Goal: Task Accomplishment & Management: Use online tool/utility

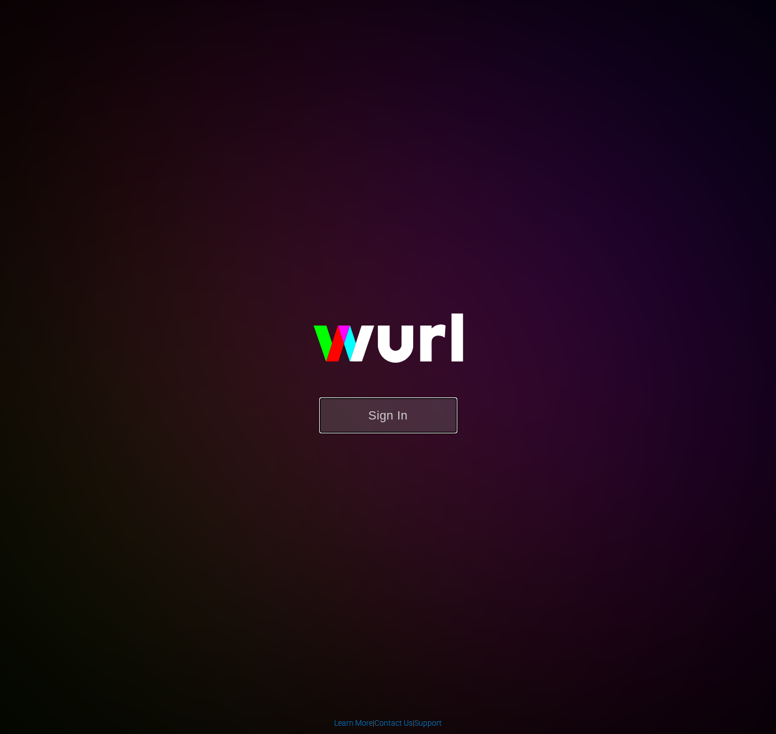
click at [369, 405] on button "Sign In" at bounding box center [388, 415] width 138 height 36
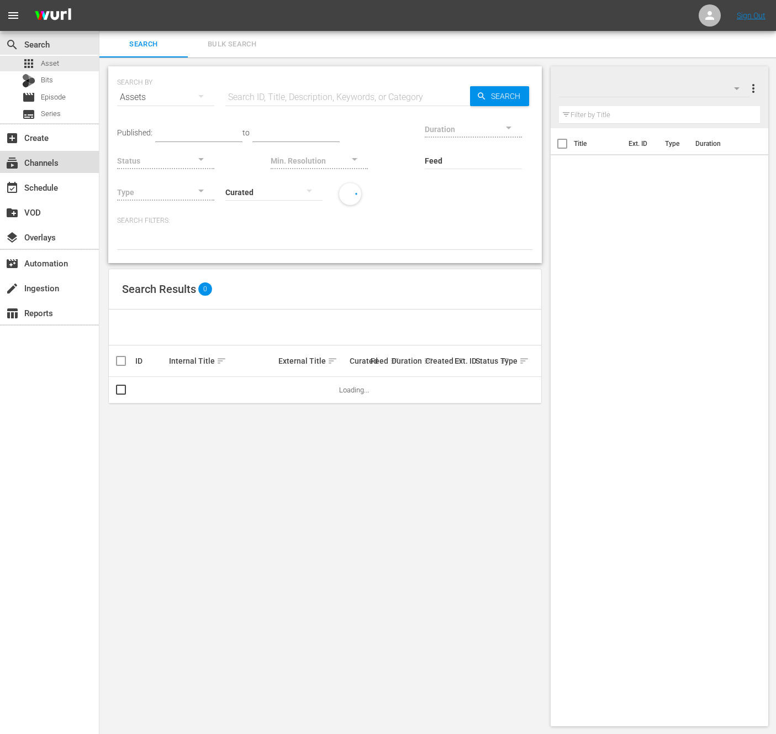
click at [43, 172] on div "subscriptions Channels" at bounding box center [49, 162] width 99 height 22
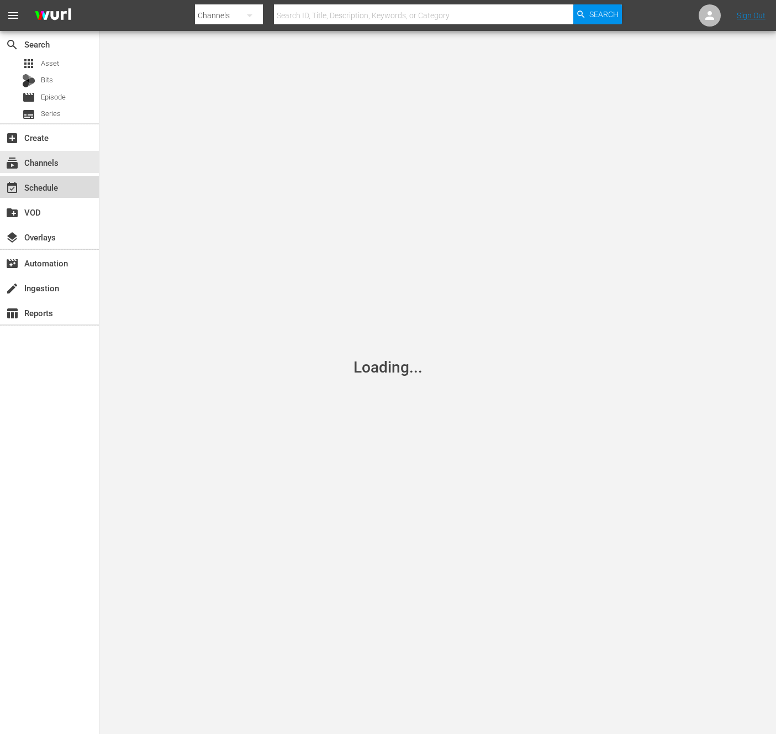
click at [37, 185] on div "event_available Schedule" at bounding box center [31, 186] width 62 height 10
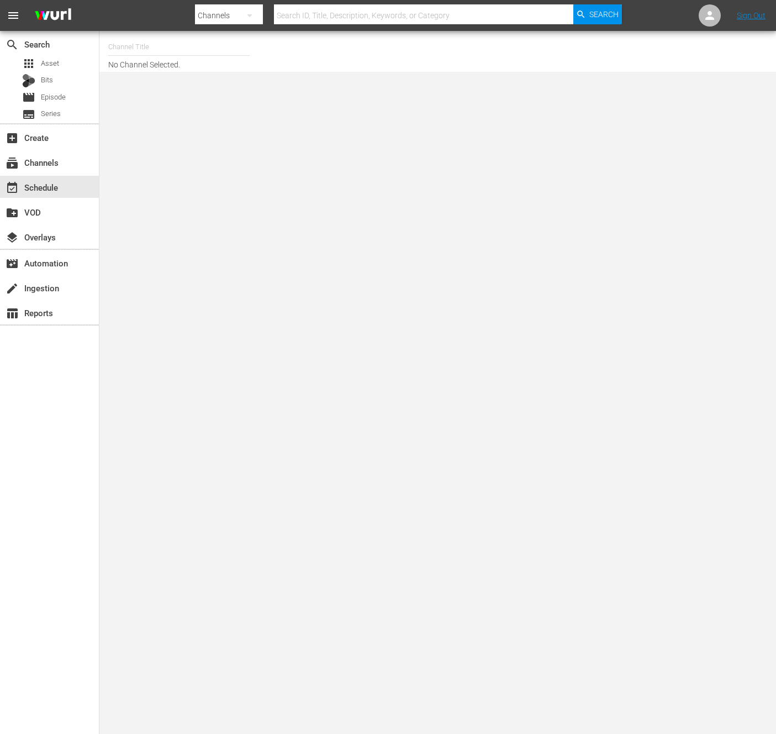
click at [143, 55] on hr at bounding box center [178, 55] width 141 height 1
click at [134, 46] on input "text" at bounding box center [178, 47] width 141 height 27
type input "ㅜ"
click at [133, 41] on input "new kpo" at bounding box center [178, 47] width 141 height 27
click at [183, 39] on input "new kpo" at bounding box center [178, 47] width 141 height 27
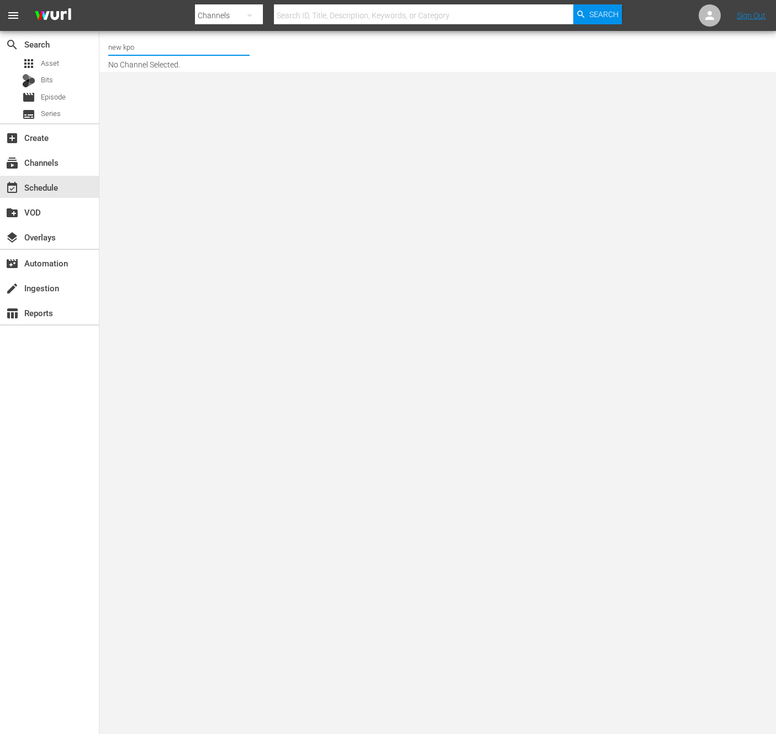
click at [170, 48] on input "new kpo" at bounding box center [178, 47] width 141 height 27
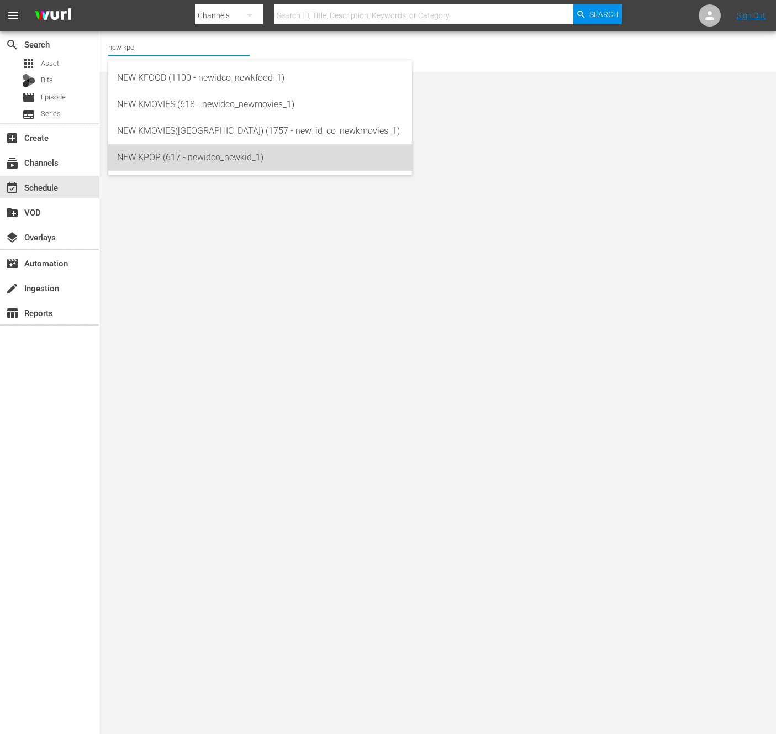
click at [162, 155] on div "NEW KPOP (617 - newidco_newkid_1)" at bounding box center [260, 157] width 286 height 27
type input "NEW KPOP (617 - newidco_newkid_1)"
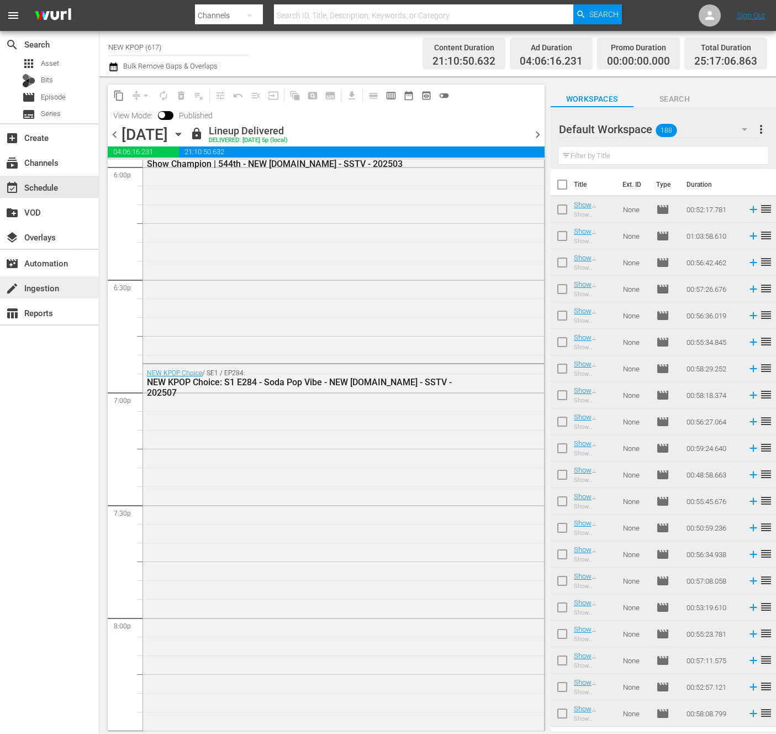
scroll to position [5168, 0]
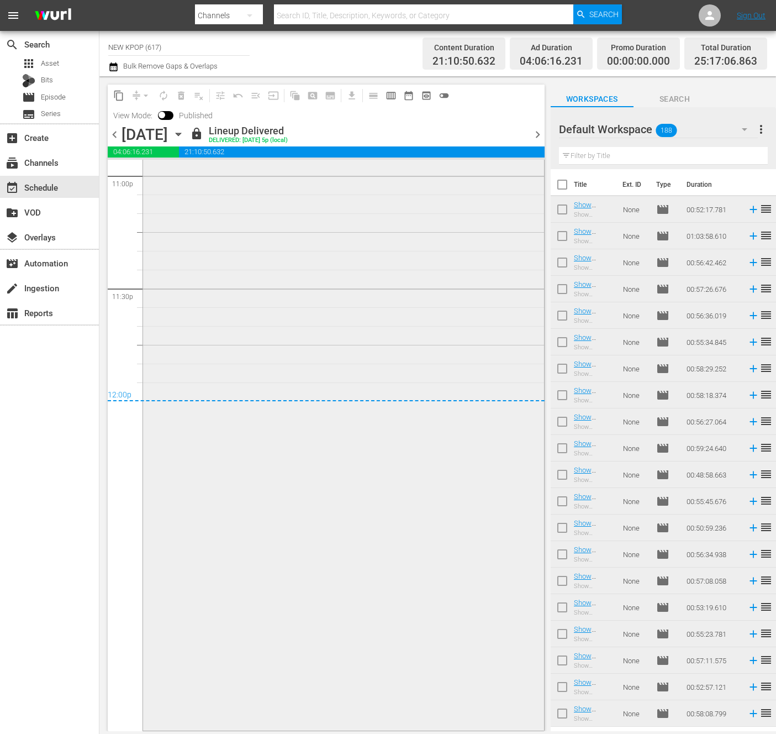
click at [210, 376] on div "NEW KPOP Choice / SE1 / EP266: NEW KPOP Choice: S1 E266 - 2024 K-POP Hits - NEW…" at bounding box center [343, 388] width 401 height 681
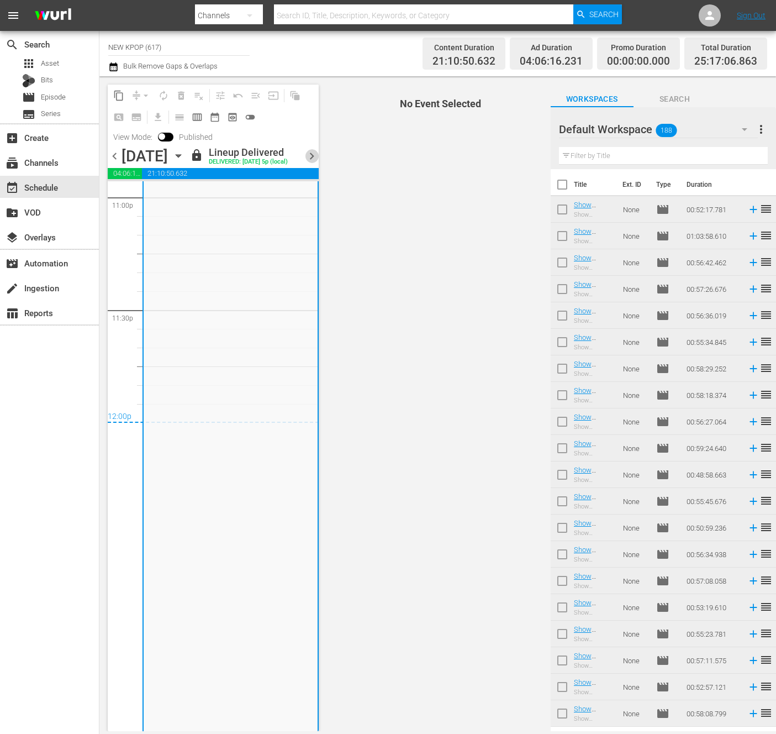
click at [314, 163] on span "chevron_right" at bounding box center [312, 156] width 14 height 14
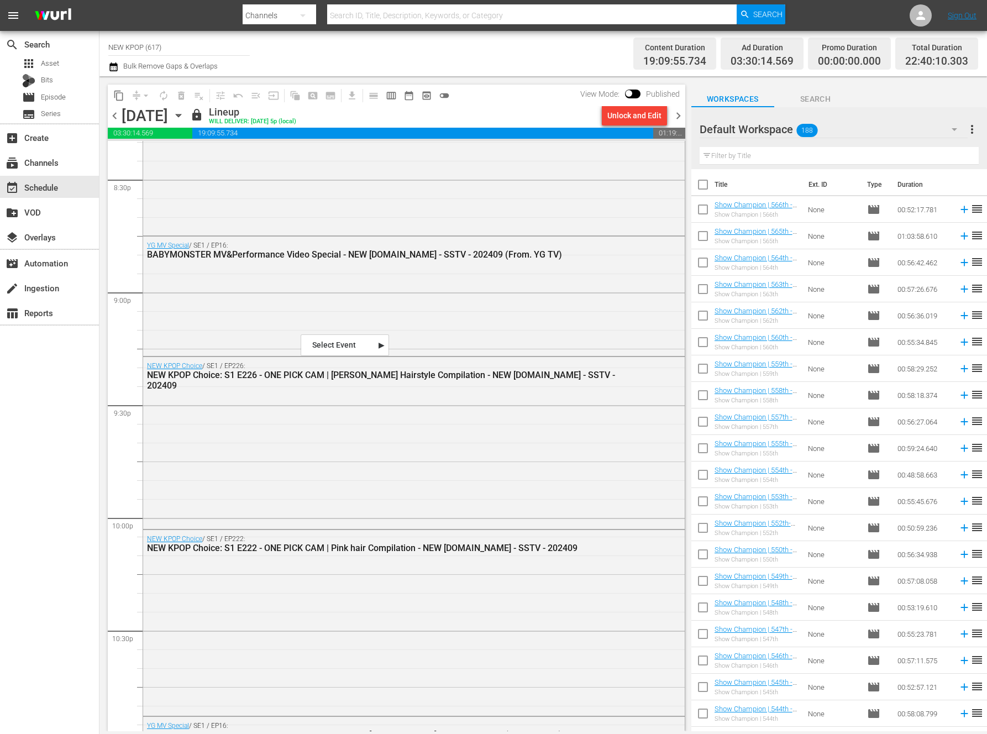
scroll to position [4849, 0]
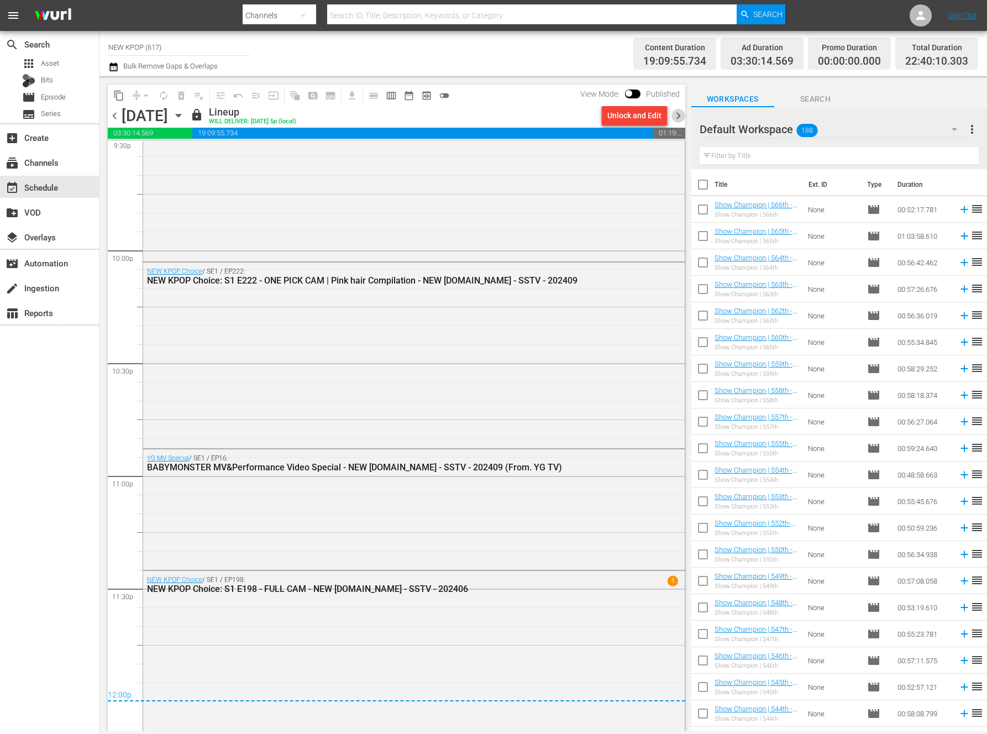
click at [679, 120] on span "chevron_right" at bounding box center [678, 116] width 14 height 14
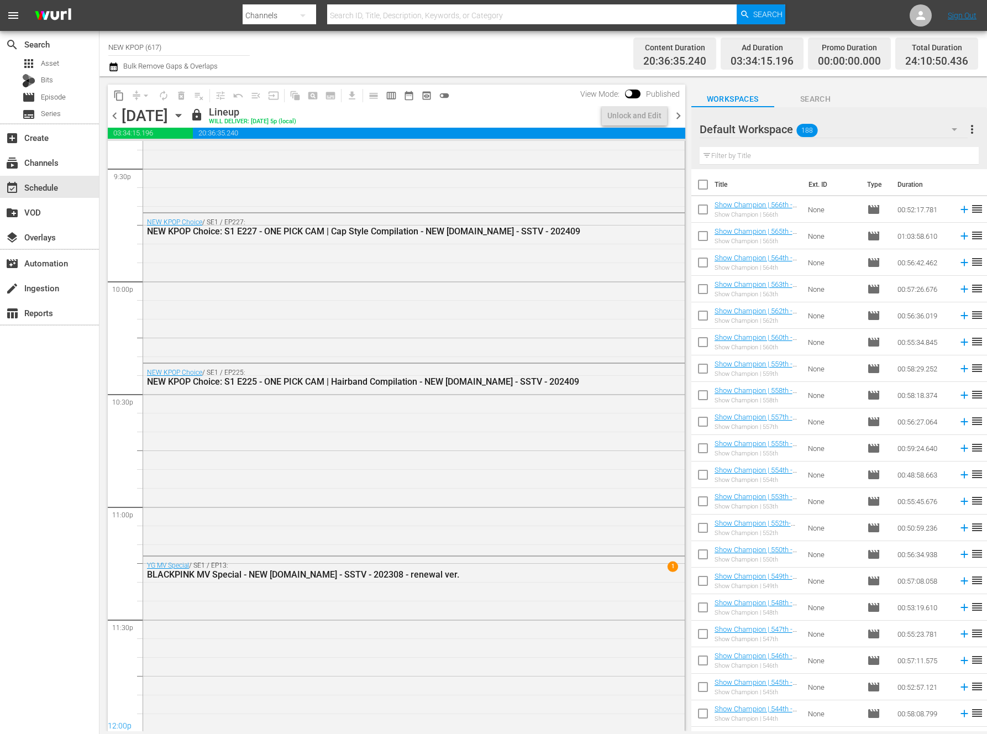
scroll to position [4774, 0]
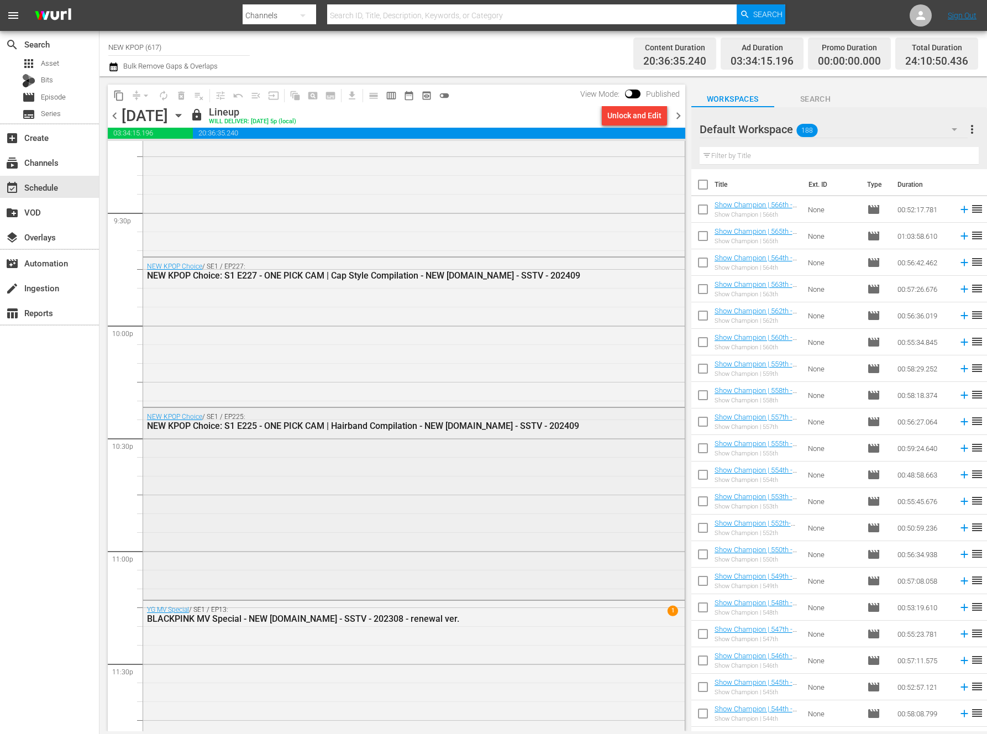
click at [593, 497] on div "NEW KPOP Choice / SE1 / EP225: NEW KPOP Choice: S1 E225 - ONE PICK CAM | Hairba…" at bounding box center [413, 502] width 541 height 189
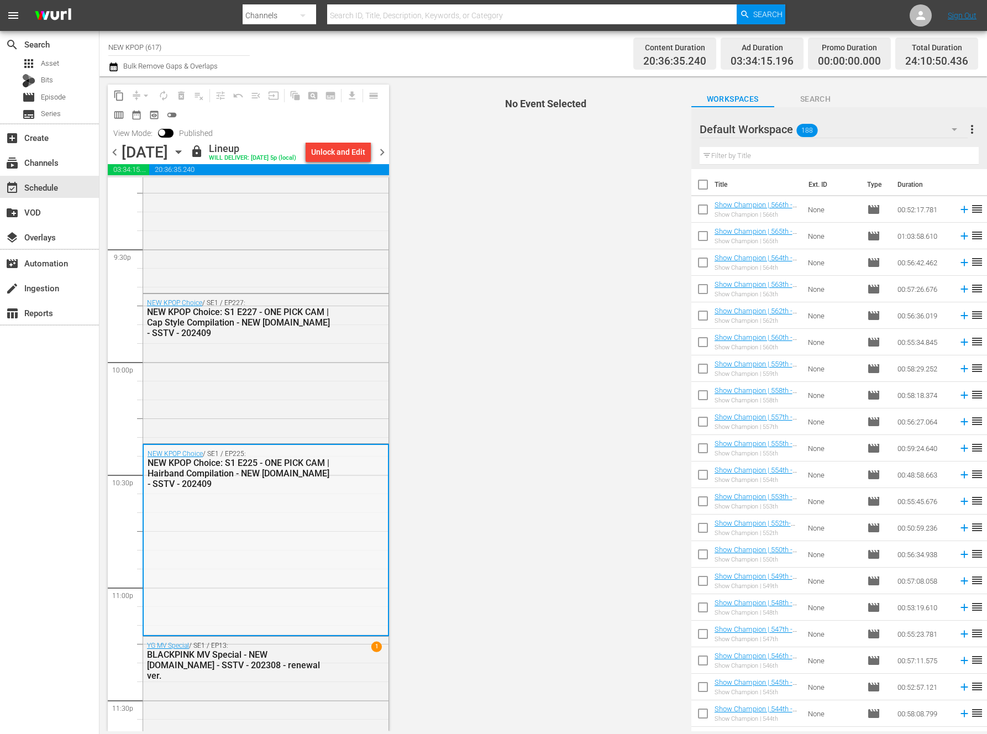
scroll to position [4926, 0]
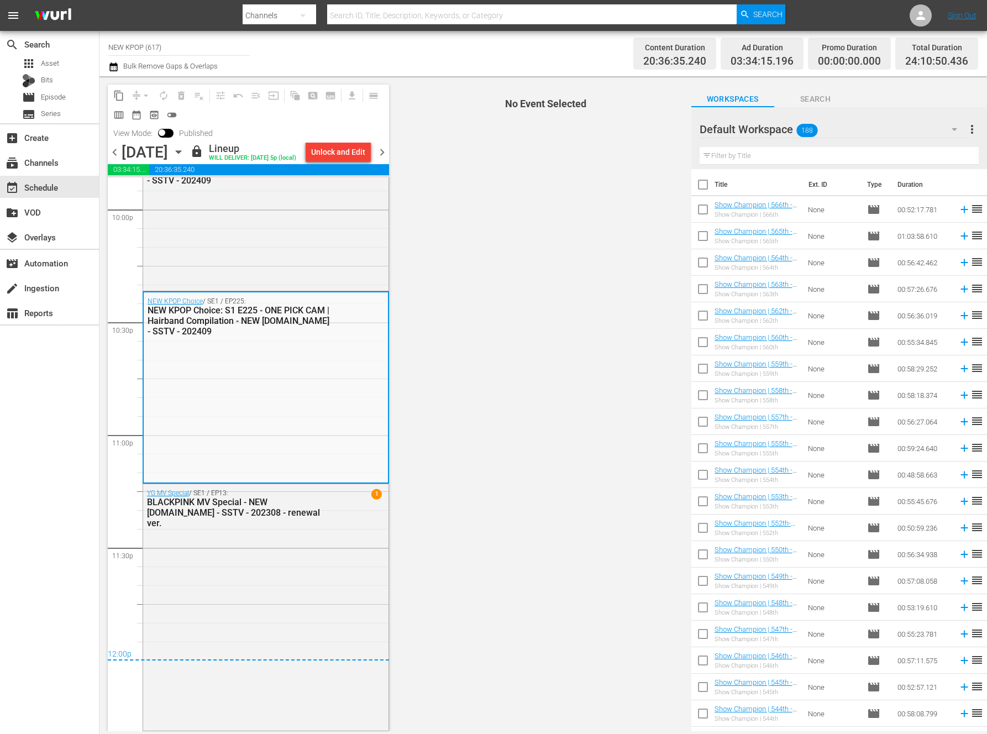
click at [382, 162] on div "chevron_left [DATE] [DATE] lock Lineup WILL DELIVER: [DATE] 5p (local) Unlock a…" at bounding box center [248, 154] width 281 height 22
click at [386, 160] on div "chevron_left [DATE] [DATE] lock Lineup WILL DELIVER: [DATE] 5p (local) Unlock a…" at bounding box center [248, 154] width 281 height 22
click at [383, 151] on span "chevron_right" at bounding box center [382, 152] width 14 height 14
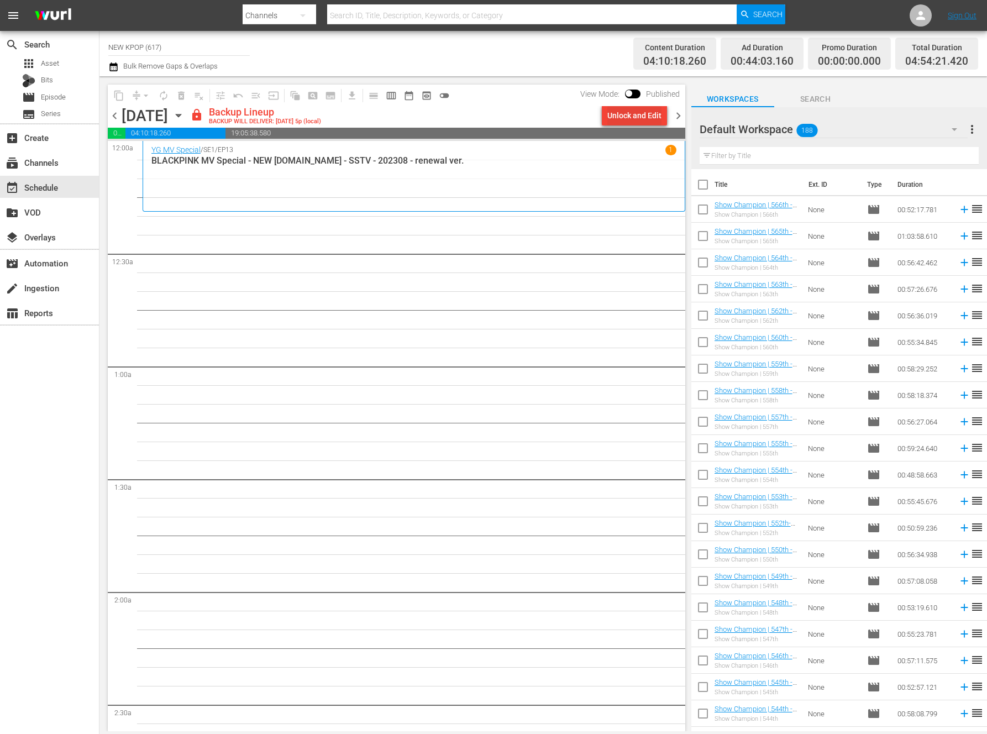
click at [634, 117] on div "Unlock and Edit" at bounding box center [634, 116] width 54 height 20
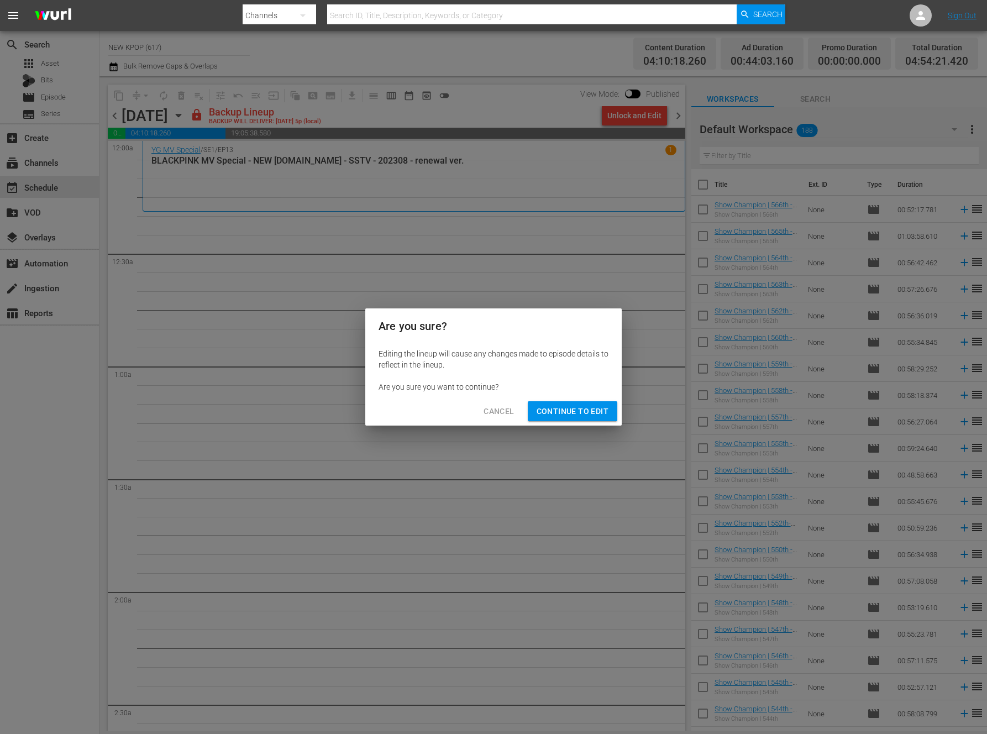
click at [561, 402] on button "Continue to Edit" at bounding box center [572, 411] width 89 height 20
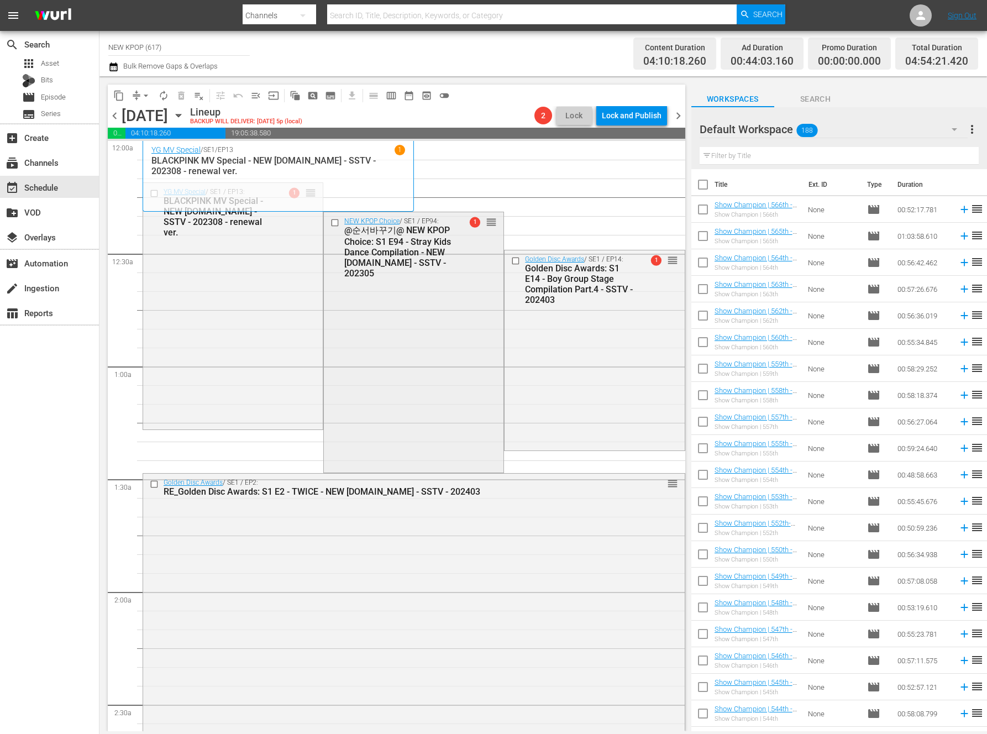
click at [456, 357] on div "NEW KPOP Choice / SE1 / EP94: @순서바꾸기@ NEW KPOP Choice: S1 E94 - Stray Kids Danc…" at bounding box center [414, 341] width 180 height 258
click at [148, 100] on span "arrow_drop_down" at bounding box center [145, 95] width 11 height 11
click at [130, 156] on li "Align to End of Previous Day" at bounding box center [146, 154] width 116 height 18
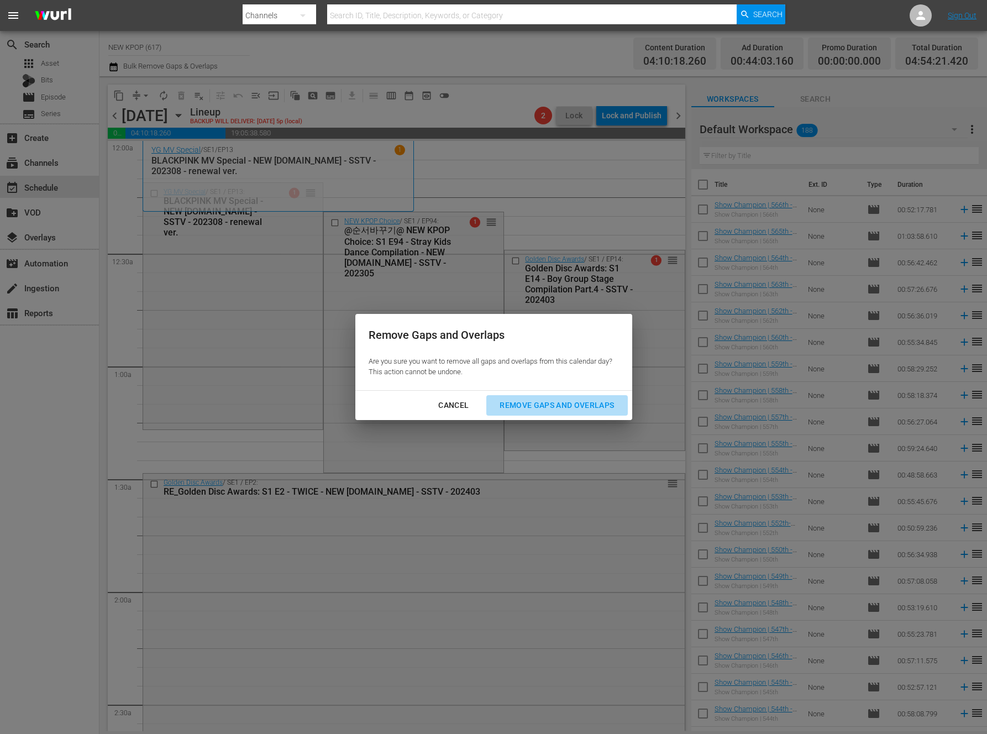
click at [611, 405] on div "Remove Gaps and Overlaps" at bounding box center [557, 405] width 132 height 14
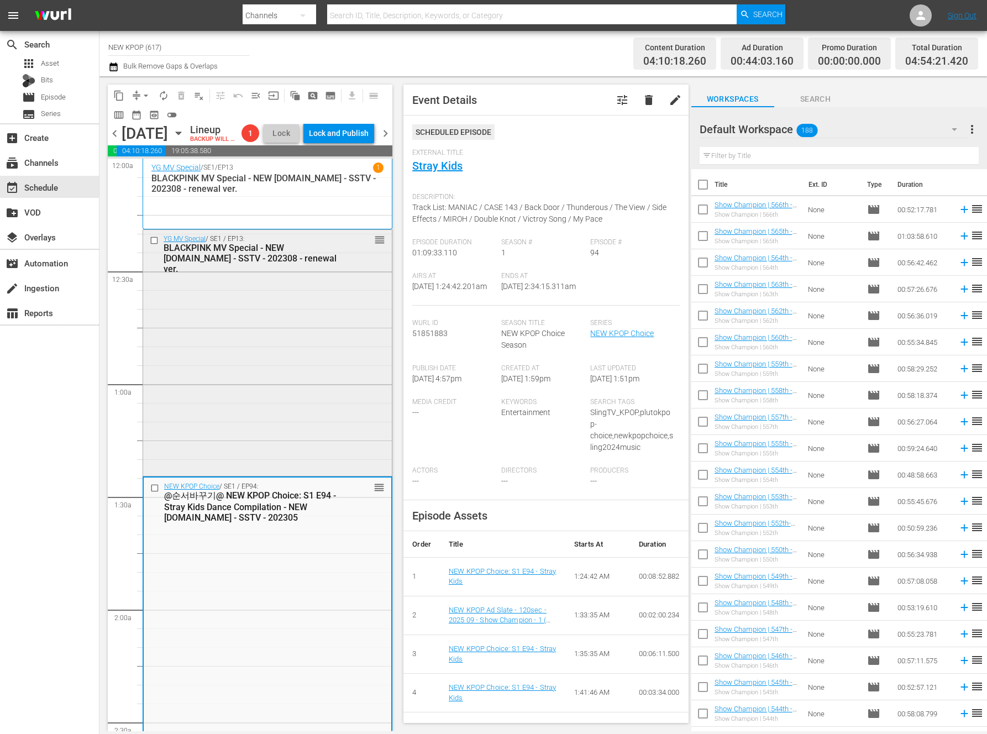
click at [279, 426] on div "YG MV Special / SE1 / EP13: BLACKPINK MV Special - NEW [DOMAIN_NAME] - SSTV - 2…" at bounding box center [267, 352] width 249 height 244
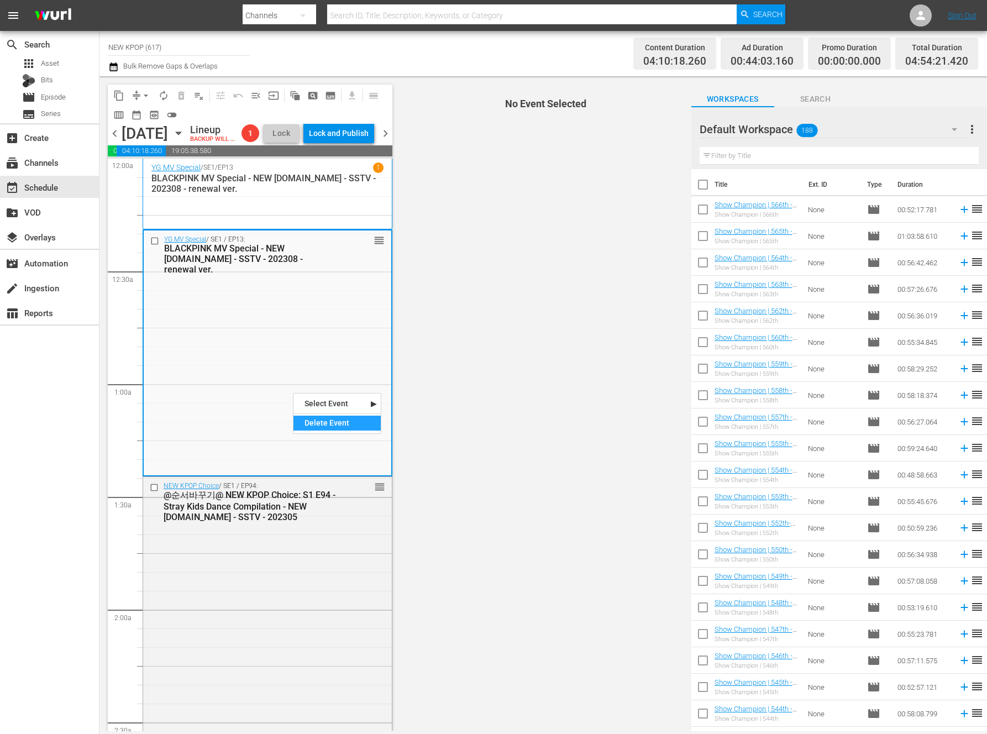
click at [355, 413] on div at bounding box center [336, 412] width 87 height 3
click at [352, 414] on nav "Select Event BLACKPINK MV Special Delete Event" at bounding box center [337, 413] width 88 height 41
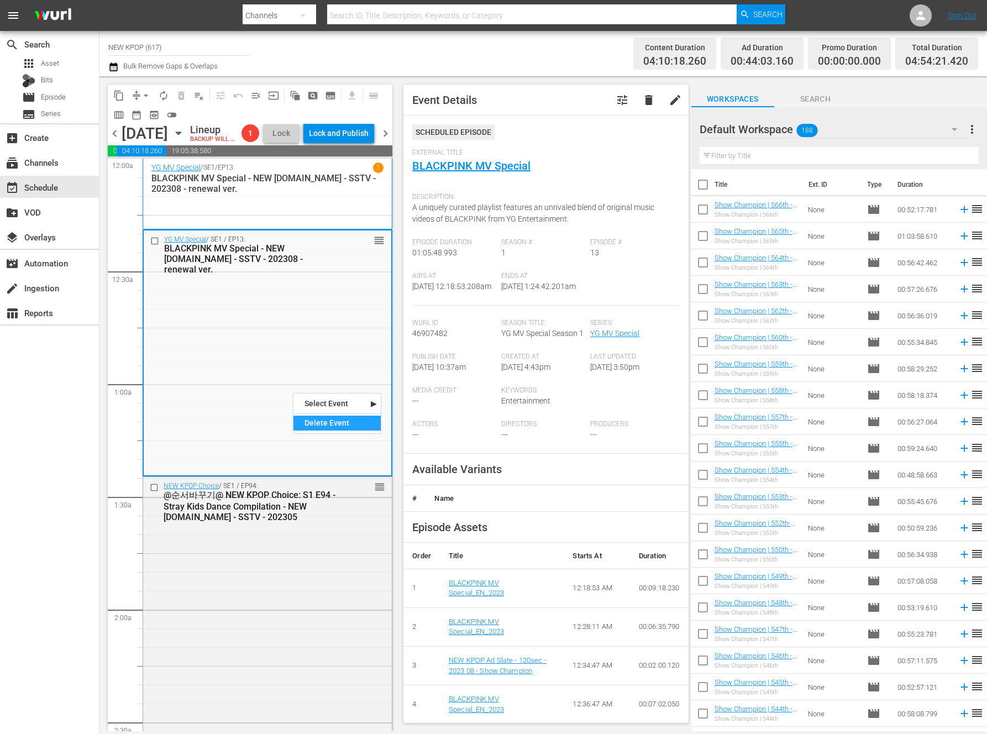
click at [343, 418] on div "Delete Event" at bounding box center [336, 422] width 87 height 15
